Goal: Transaction & Acquisition: Purchase product/service

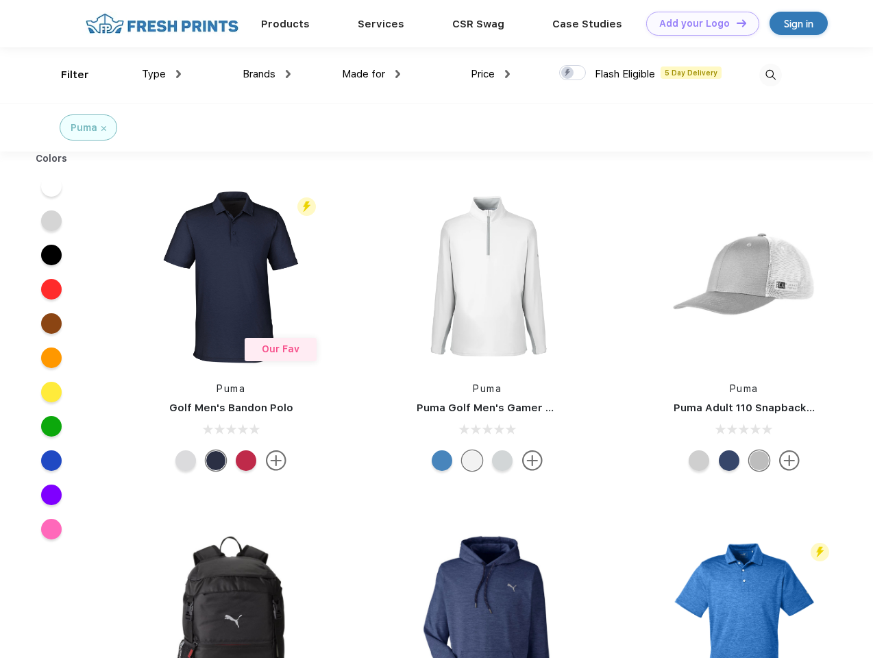
click at [698, 23] on link "Add your Logo Design Tool" at bounding box center [702, 24] width 113 height 24
click at [0, 0] on div "Design Tool" at bounding box center [0, 0] width 0 height 0
click at [735, 23] on link "Add your Logo Design Tool" at bounding box center [702, 24] width 113 height 24
click at [66, 75] on div "Filter" at bounding box center [75, 75] width 28 height 16
click at [162, 74] on span "Type" at bounding box center [154, 74] width 24 height 12
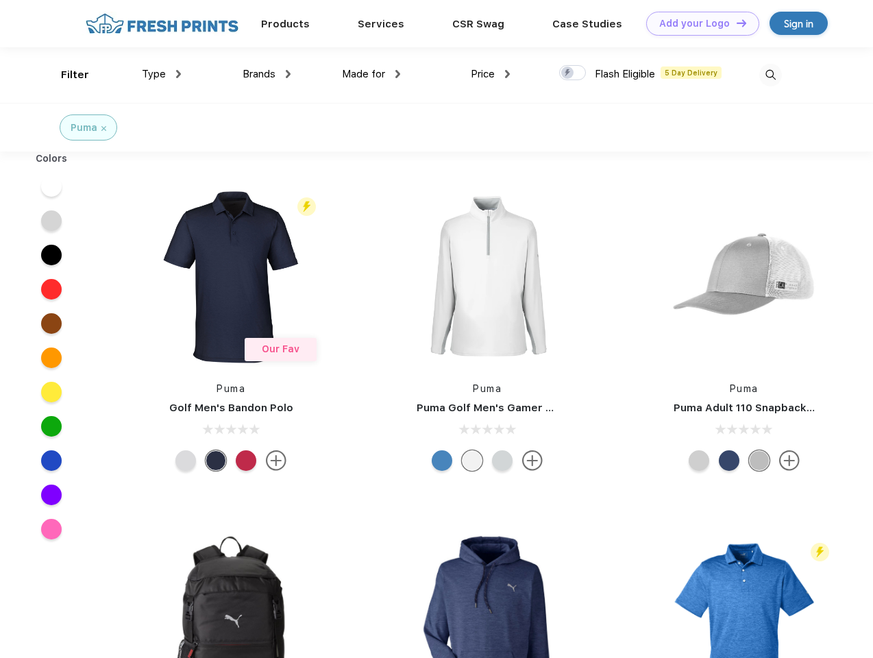
click at [267, 74] on span "Brands" at bounding box center [259, 74] width 33 height 12
click at [371, 74] on span "Made for" at bounding box center [363, 74] width 43 height 12
click at [491, 74] on span "Price" at bounding box center [483, 74] width 24 height 12
click at [573, 73] on div at bounding box center [572, 72] width 27 height 15
click at [568, 73] on input "checkbox" at bounding box center [563, 68] width 9 height 9
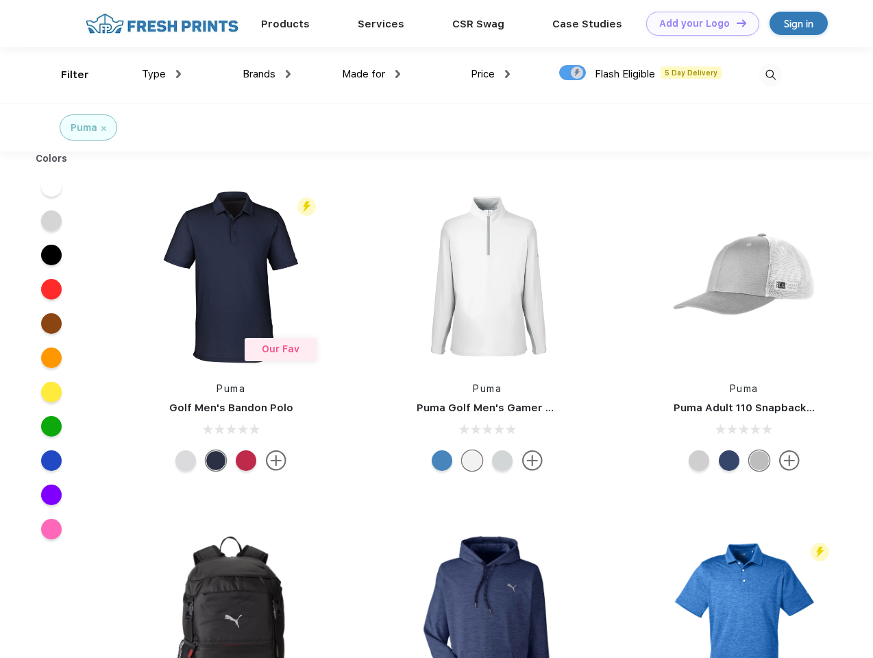
click at [770, 75] on img at bounding box center [770, 75] width 23 height 23
